Goal: Transaction & Acquisition: Subscribe to service/newsletter

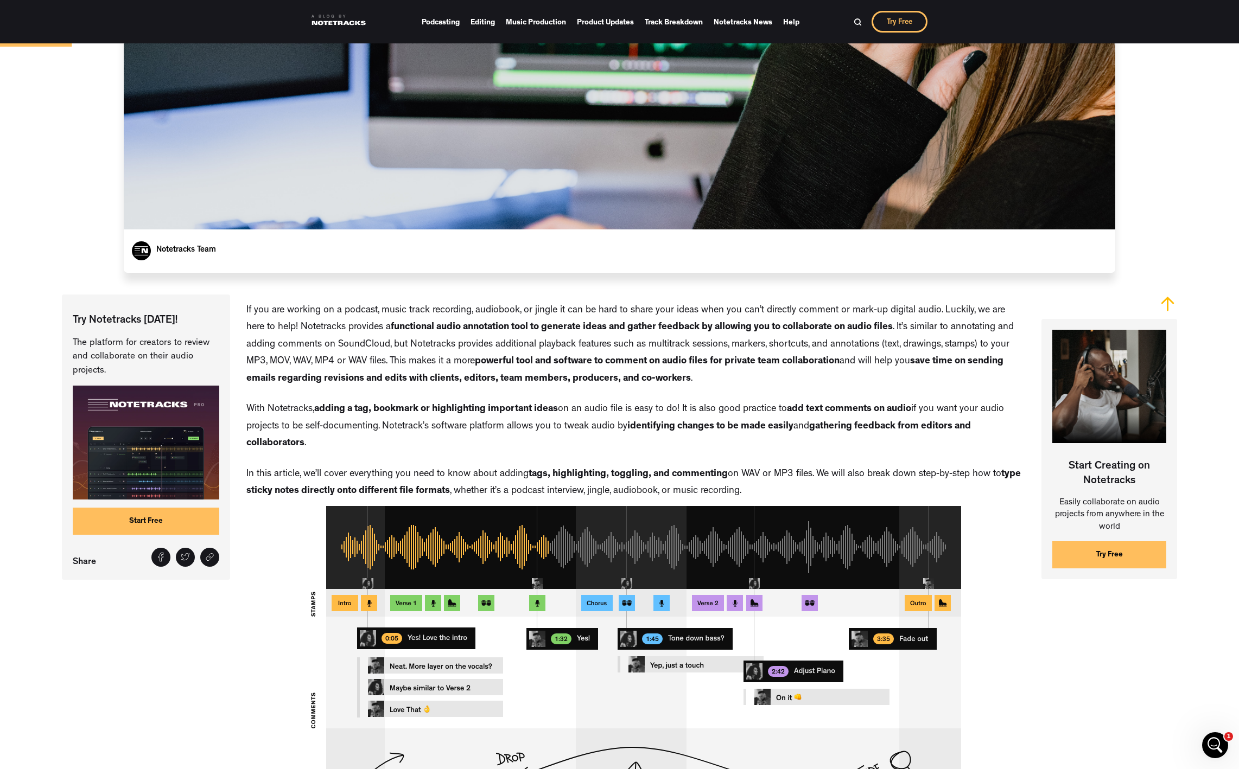
click at [138, 525] on link "Start Free" at bounding box center [146, 521] width 147 height 27
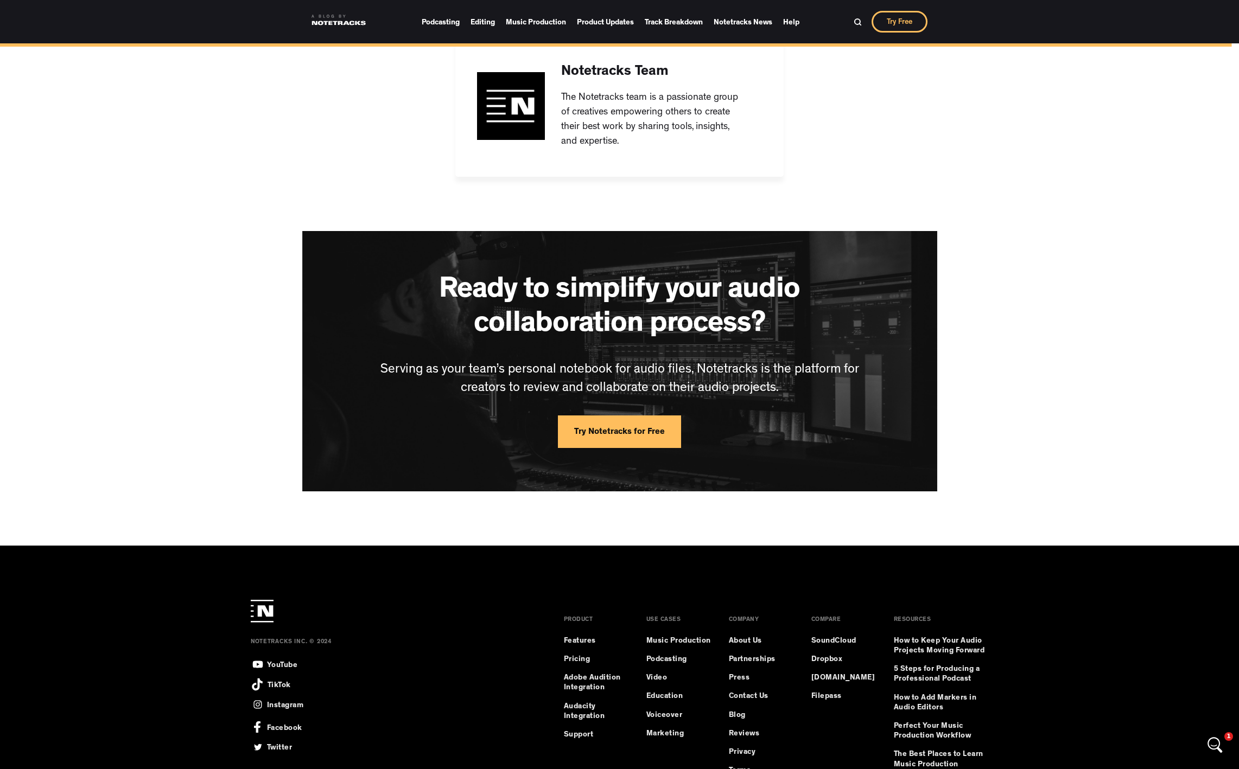
scroll to position [7977, 0]
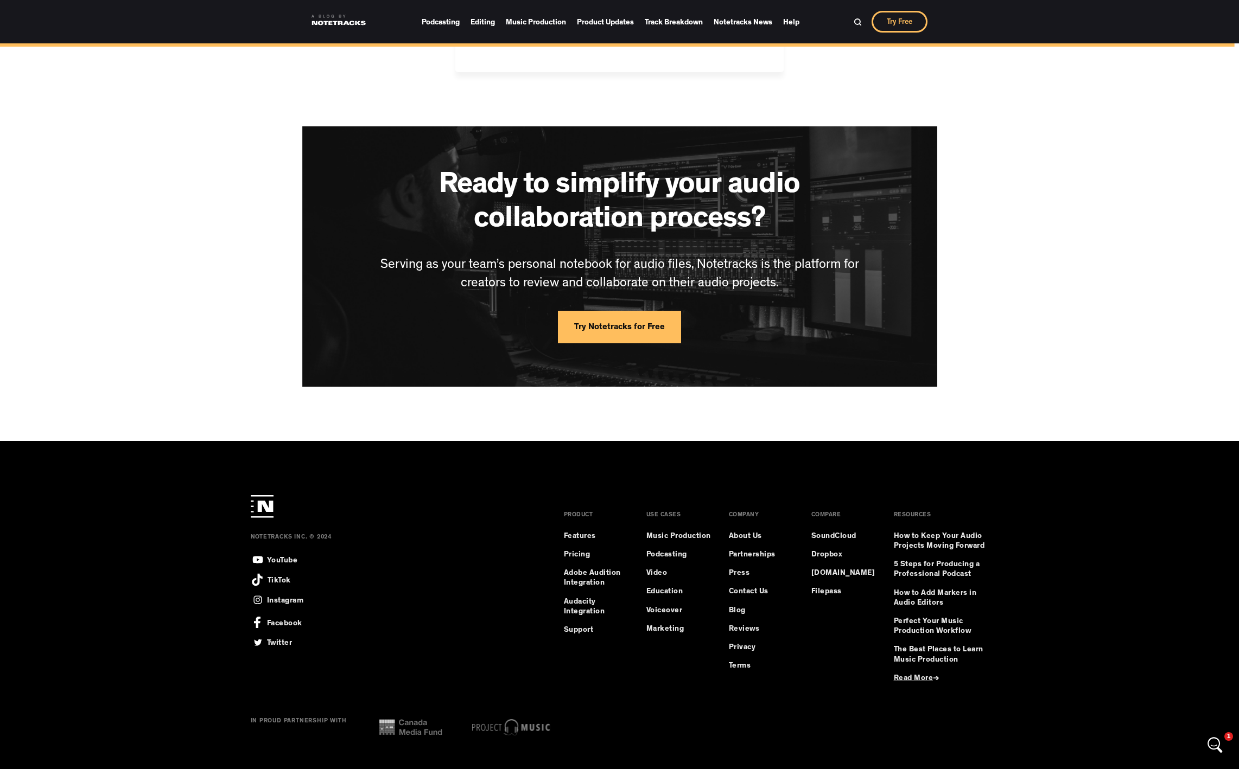
click at [660, 343] on link "Try Notetracks for Free" at bounding box center [619, 327] width 123 height 33
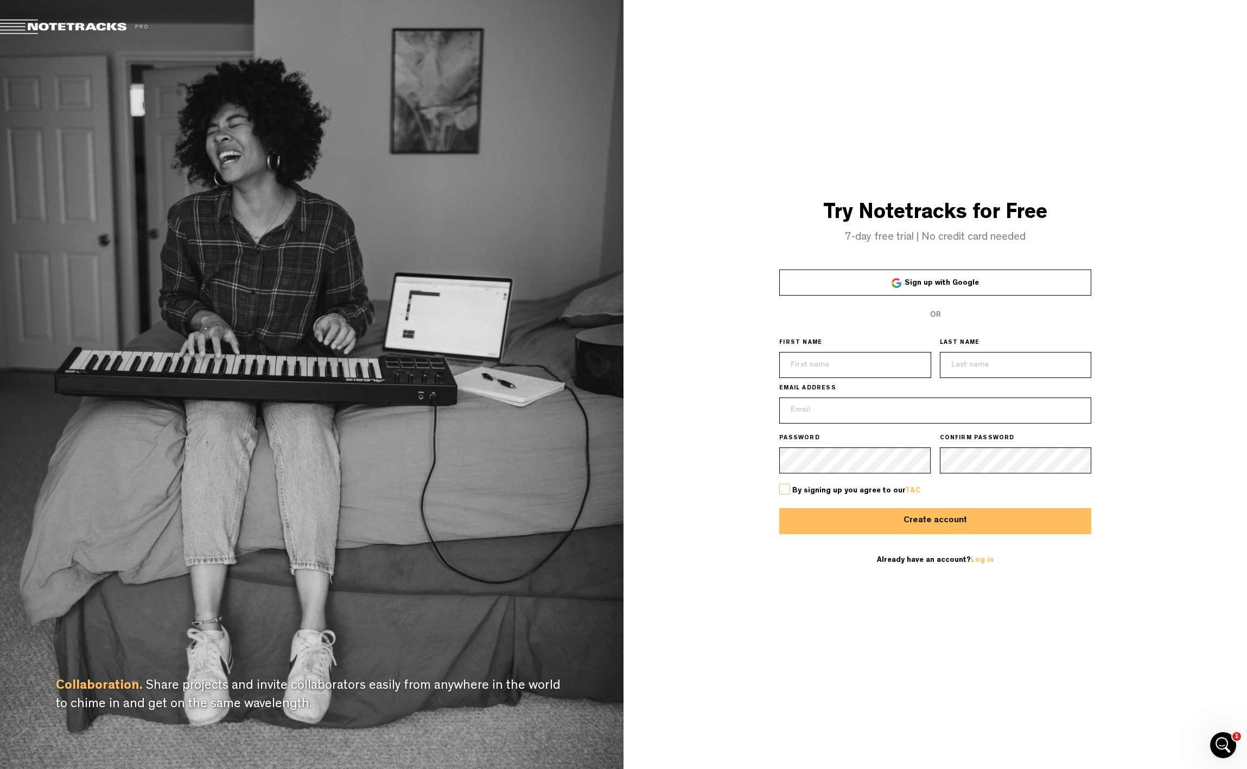
click at [18, 23] on span at bounding box center [80, 27] width 161 height 15
click at [37, 21] on span at bounding box center [80, 27] width 161 height 15
click at [1222, 740] on icon "Open Intercom Messenger" at bounding box center [1222, 744] width 8 height 9
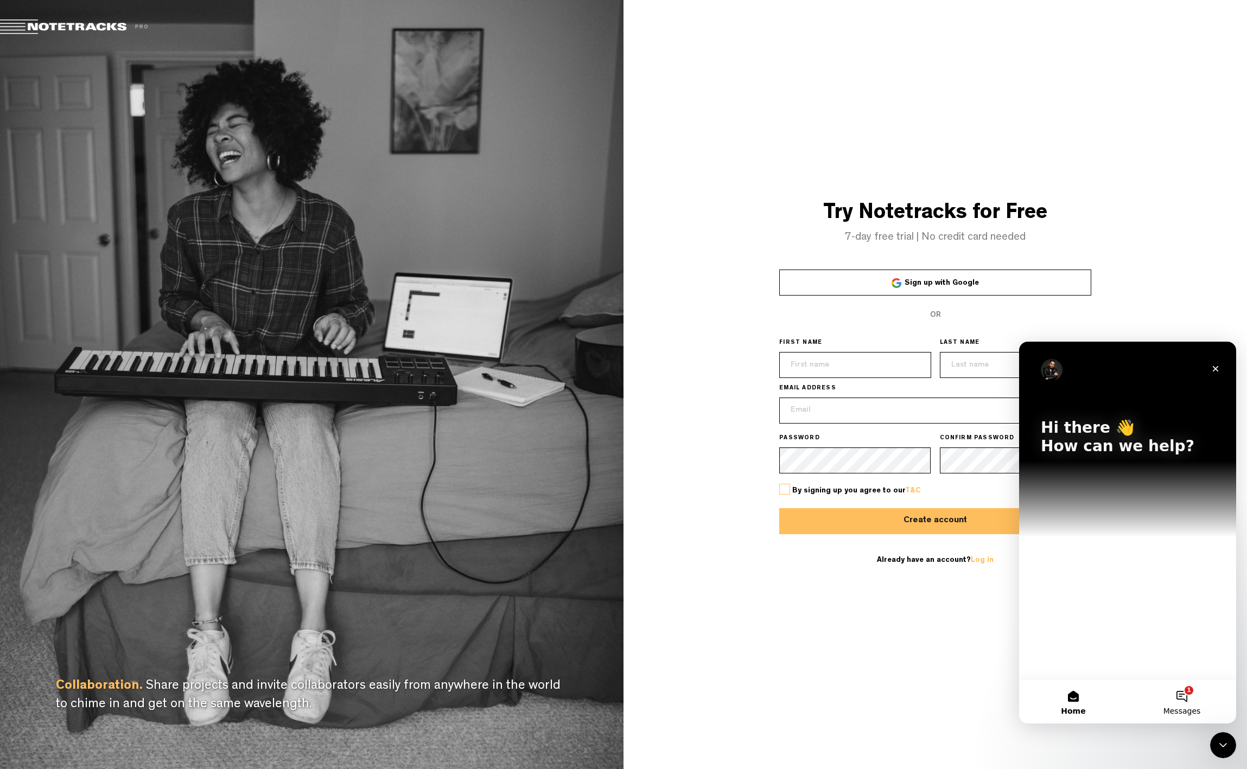
click at [1184, 694] on button "1 Messages" at bounding box center [1182, 701] width 109 height 43
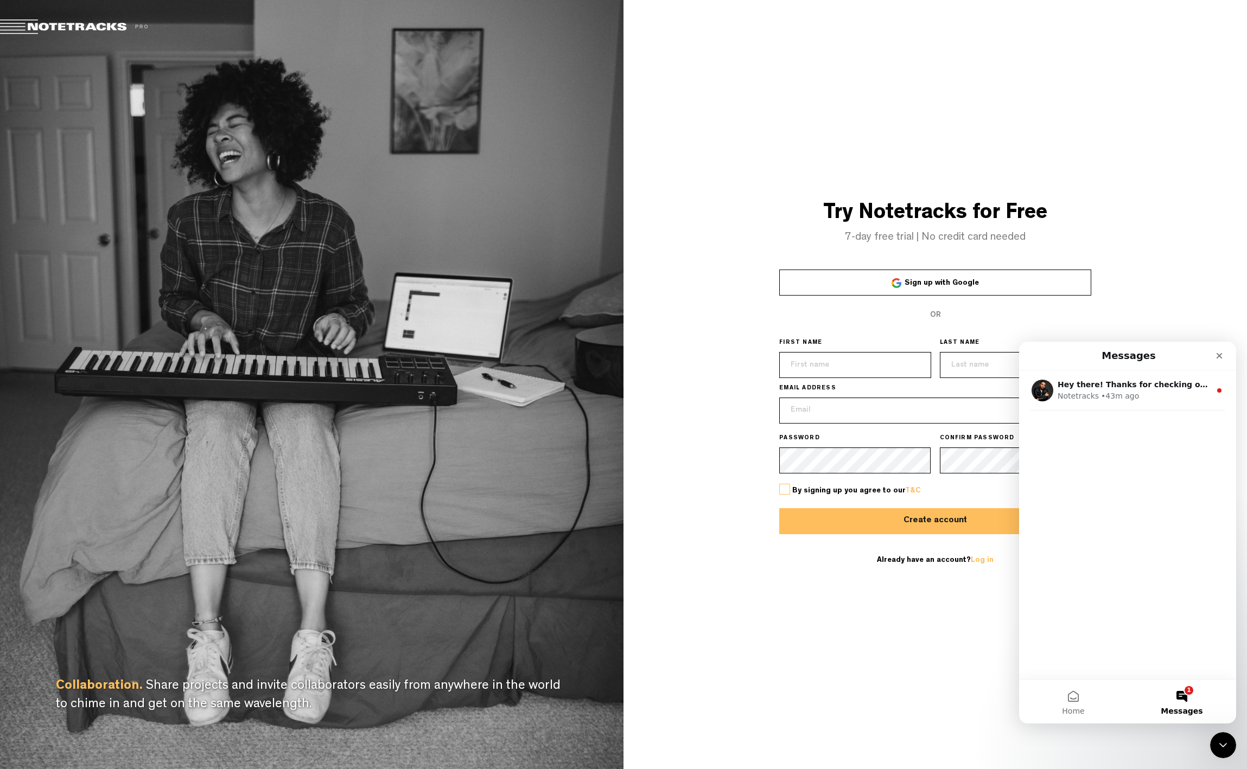
drag, startPoint x: 1148, startPoint y: 606, endPoint x: 1154, endPoint y: 618, distance: 13.1
click at [1149, 607] on div "Hey there! Thanks for checking out the Notetracks blog. Are you using Notetrack…" at bounding box center [1127, 525] width 217 height 309
click at [1072, 435] on div "Hey there! Thanks for checking out the Notetracks blog. Are you using Notetrack…" at bounding box center [1127, 525] width 217 height 309
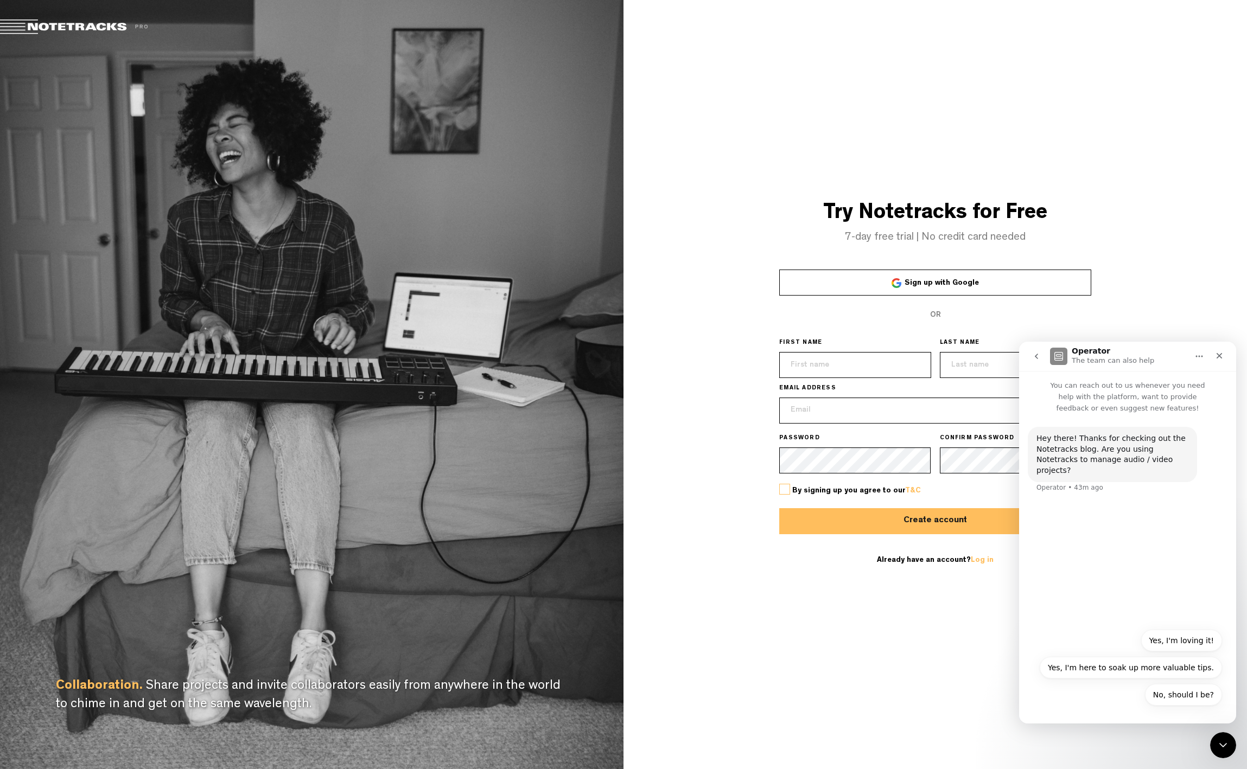
click at [1104, 514] on div "Hey there! Thanks for checking out the Notetracks blog. Are you using Notetrack…" at bounding box center [1127, 518] width 217 height 209
click at [1136, 617] on div "Hey there! Thanks for checking out the Notetracks blog. Are you using Notetrack…" at bounding box center [1127, 518] width 217 height 209
click at [1091, 698] on div "No, should I be? Yes, I'm loving it! Yes, I'm here to soak up more valuable tip…" at bounding box center [1127, 670] width 189 height 81
click at [1093, 540] on div "Hey there! Thanks for checking out the Notetracks blog. Are you using Notetrack…" at bounding box center [1127, 518] width 217 height 209
click at [1105, 459] on div "Hey there! Thanks for checking out the Notetracks blog. Are you using Notetrack…" at bounding box center [1112, 455] width 152 height 42
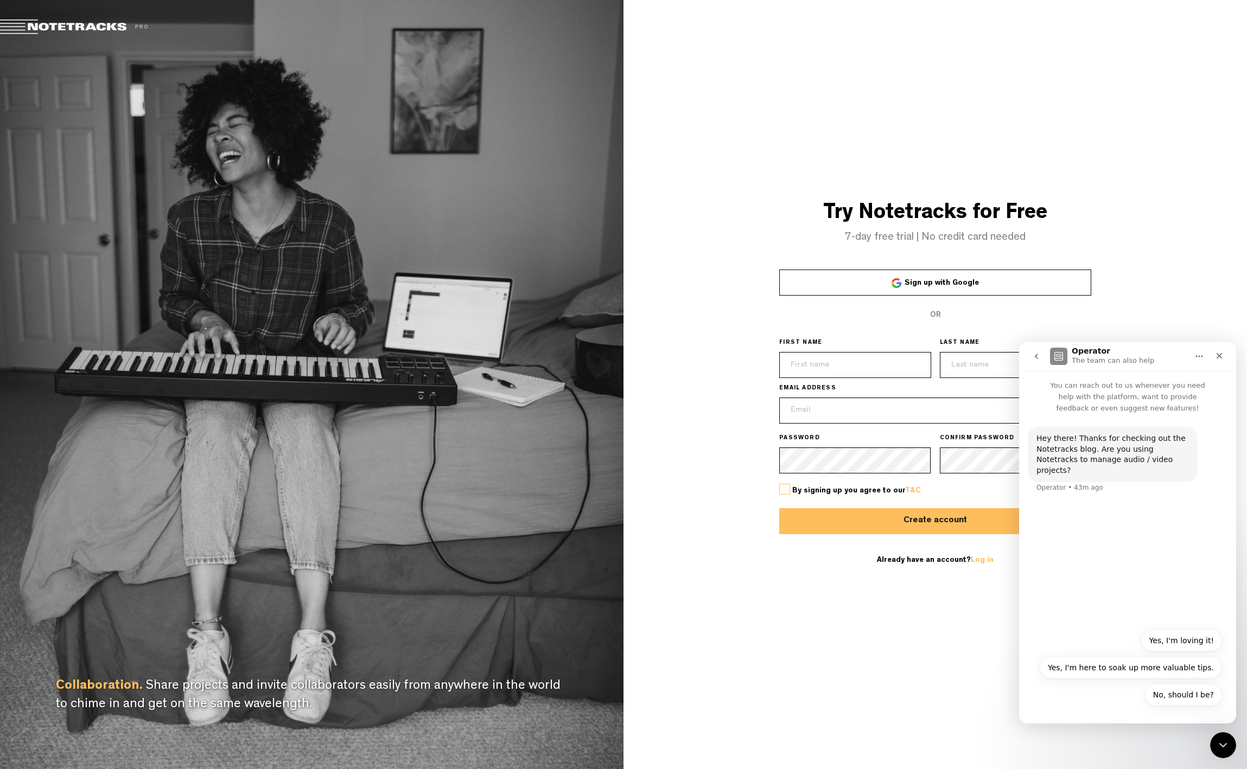
click at [1112, 438] on div "Hey there! Thanks for checking out the Notetracks blog. Are you using Notetrack…" at bounding box center [1112, 455] width 152 height 42
click at [1036, 355] on icon "go back" at bounding box center [1036, 356] width 9 height 9
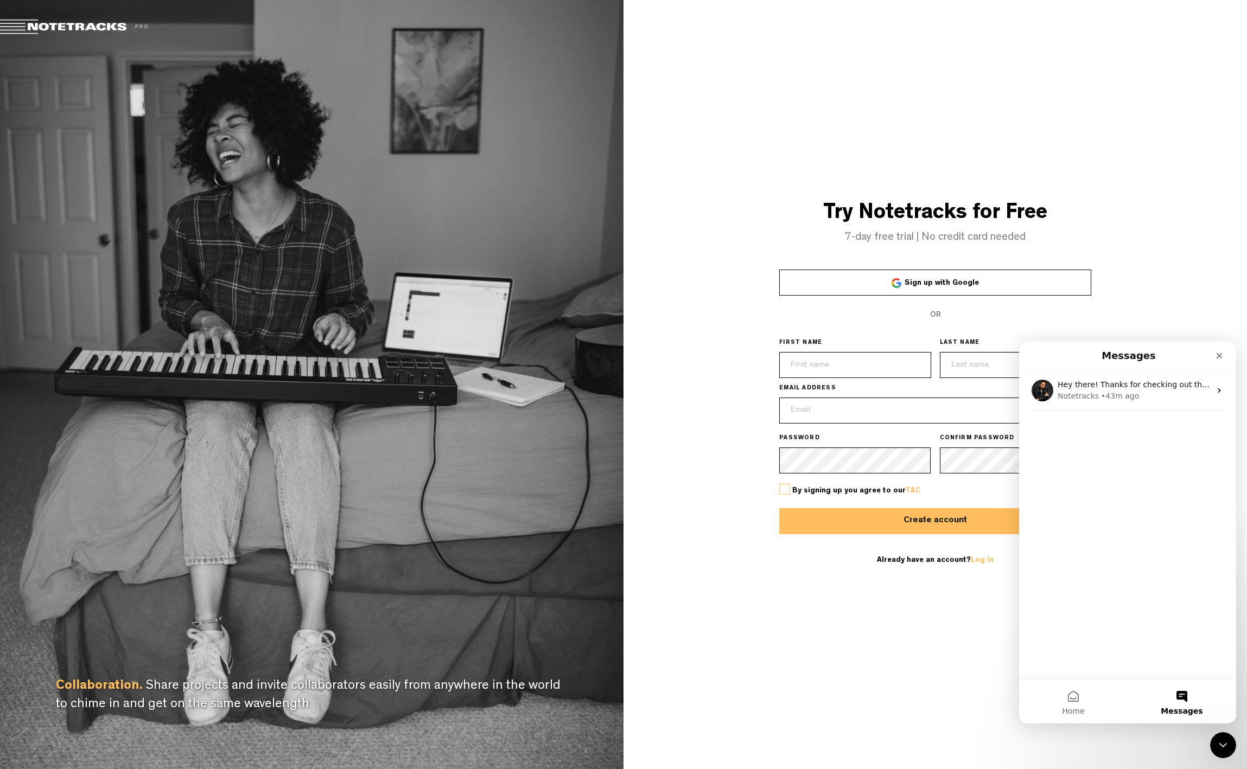
click at [1122, 512] on div "Hey there! Thanks for checking out the Notetracks blog. Are you using Notetrack…" at bounding box center [1127, 525] width 217 height 309
click at [1080, 694] on button "Home" at bounding box center [1073, 701] width 109 height 43
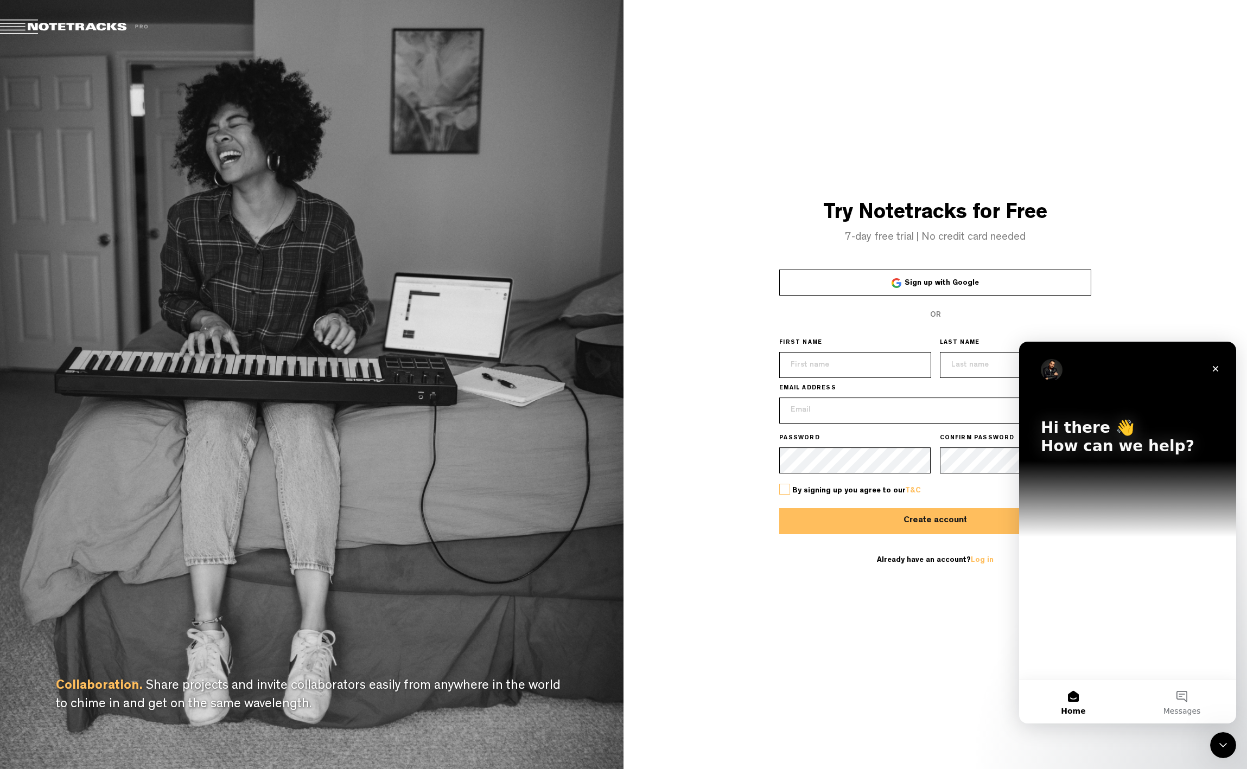
click at [1118, 608] on div "Hi there 👋 How can we help?" at bounding box center [1127, 511] width 217 height 338
click at [1217, 368] on icon "Close" at bounding box center [1215, 369] width 9 height 9
